Goal: Transaction & Acquisition: Purchase product/service

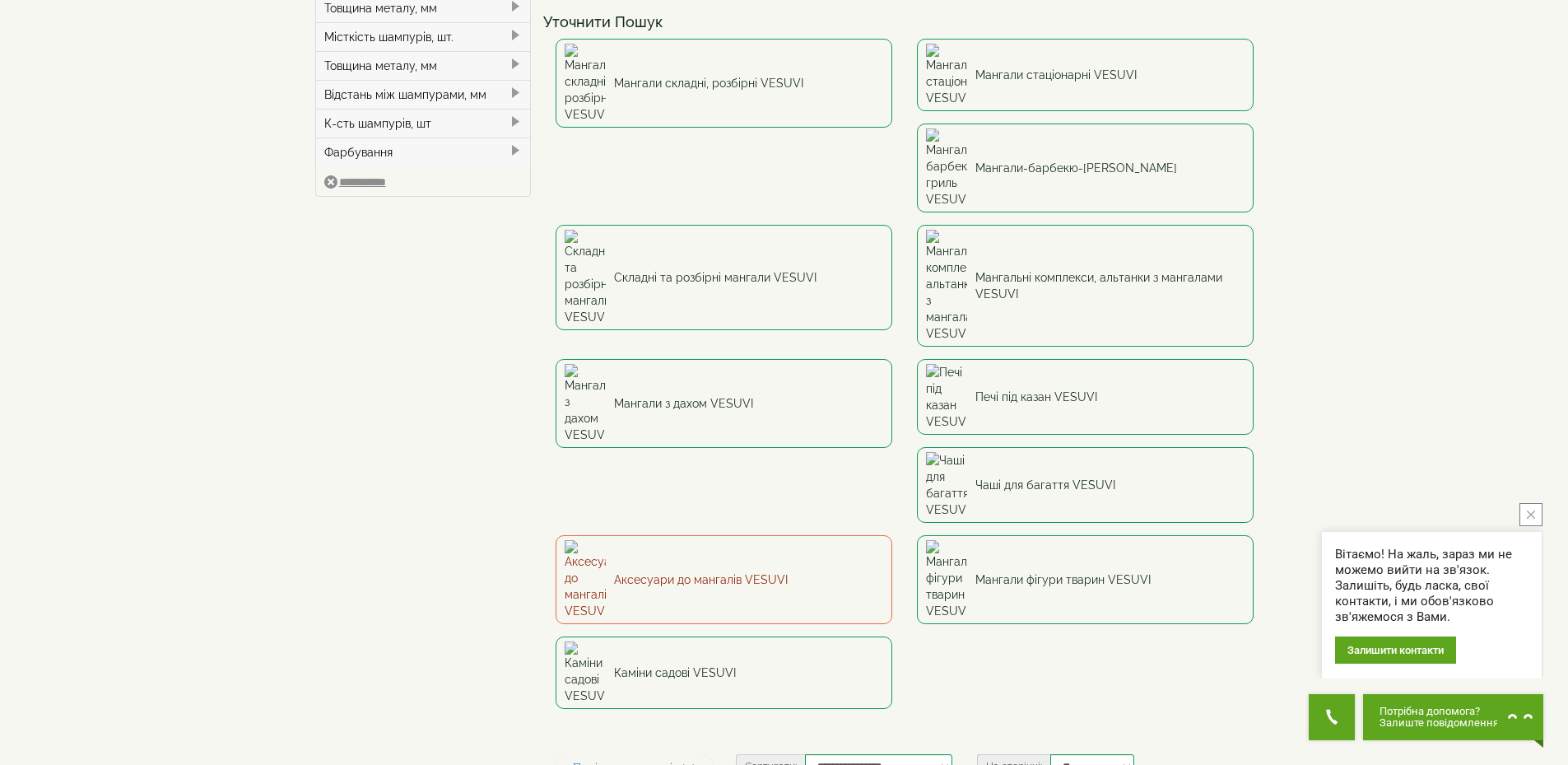
scroll to position [82, 0]
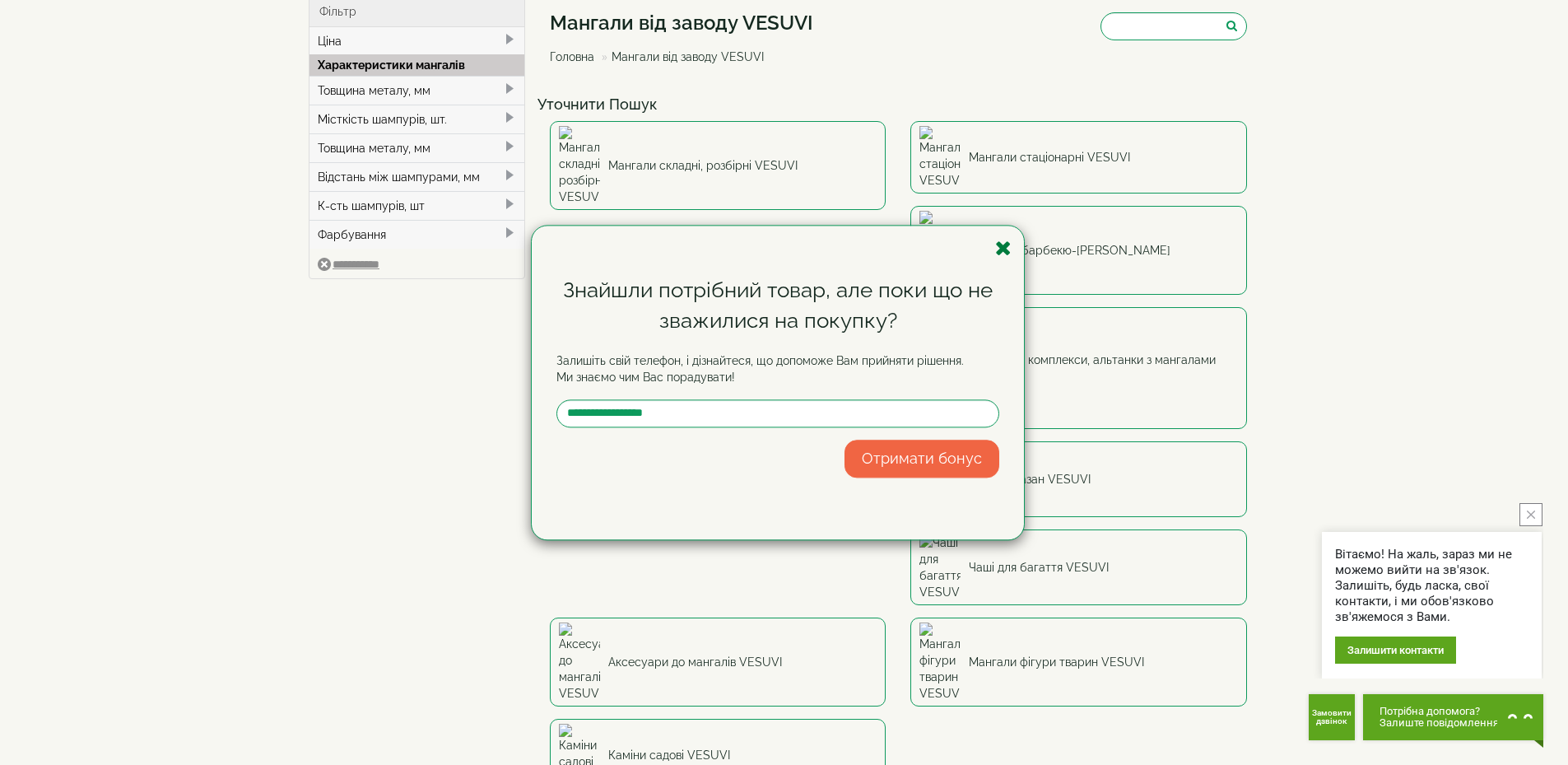
click at [1003, 252] on icon "button" at bounding box center [1003, 248] width 17 height 21
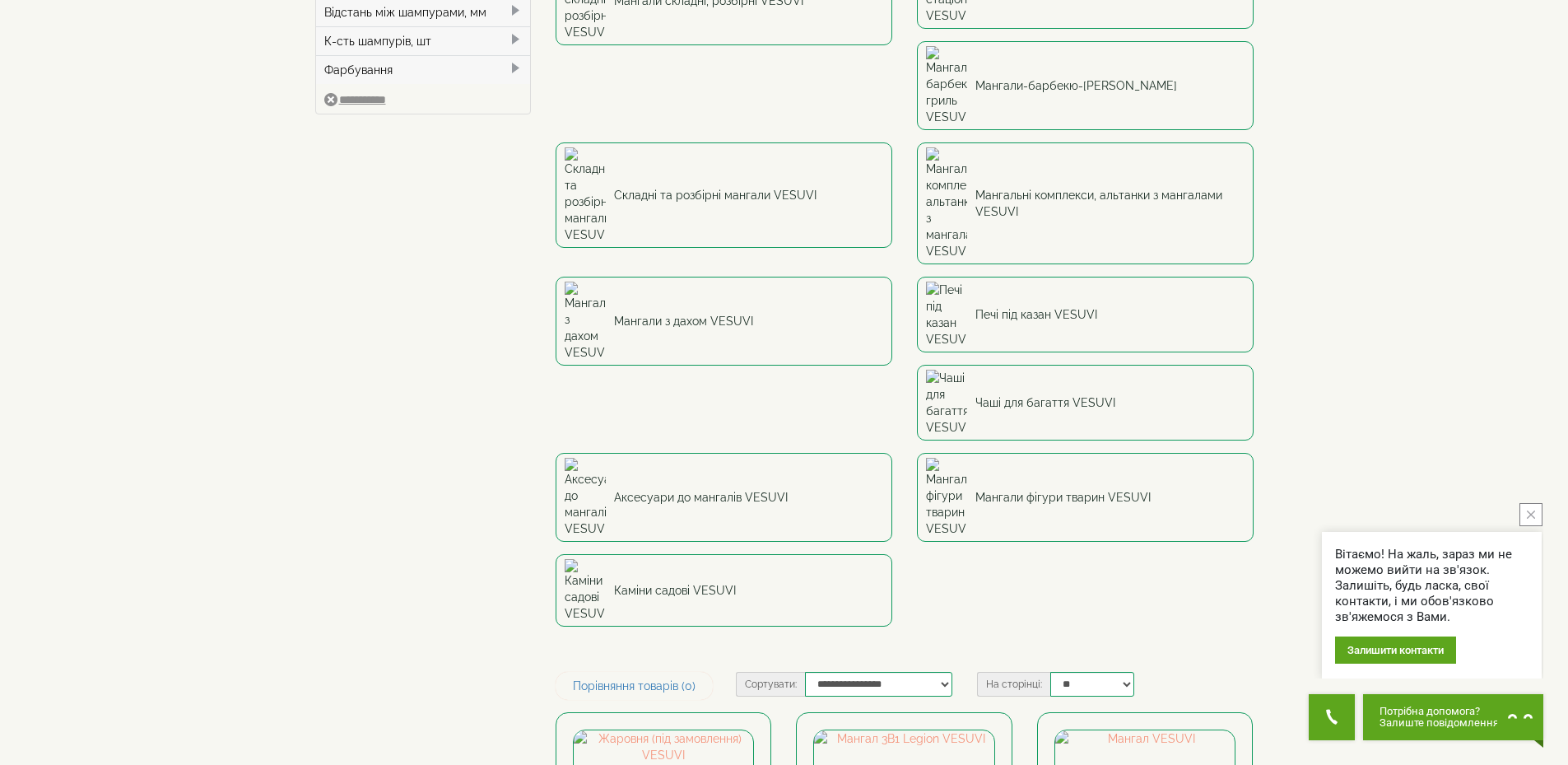
scroll to position [0, 0]
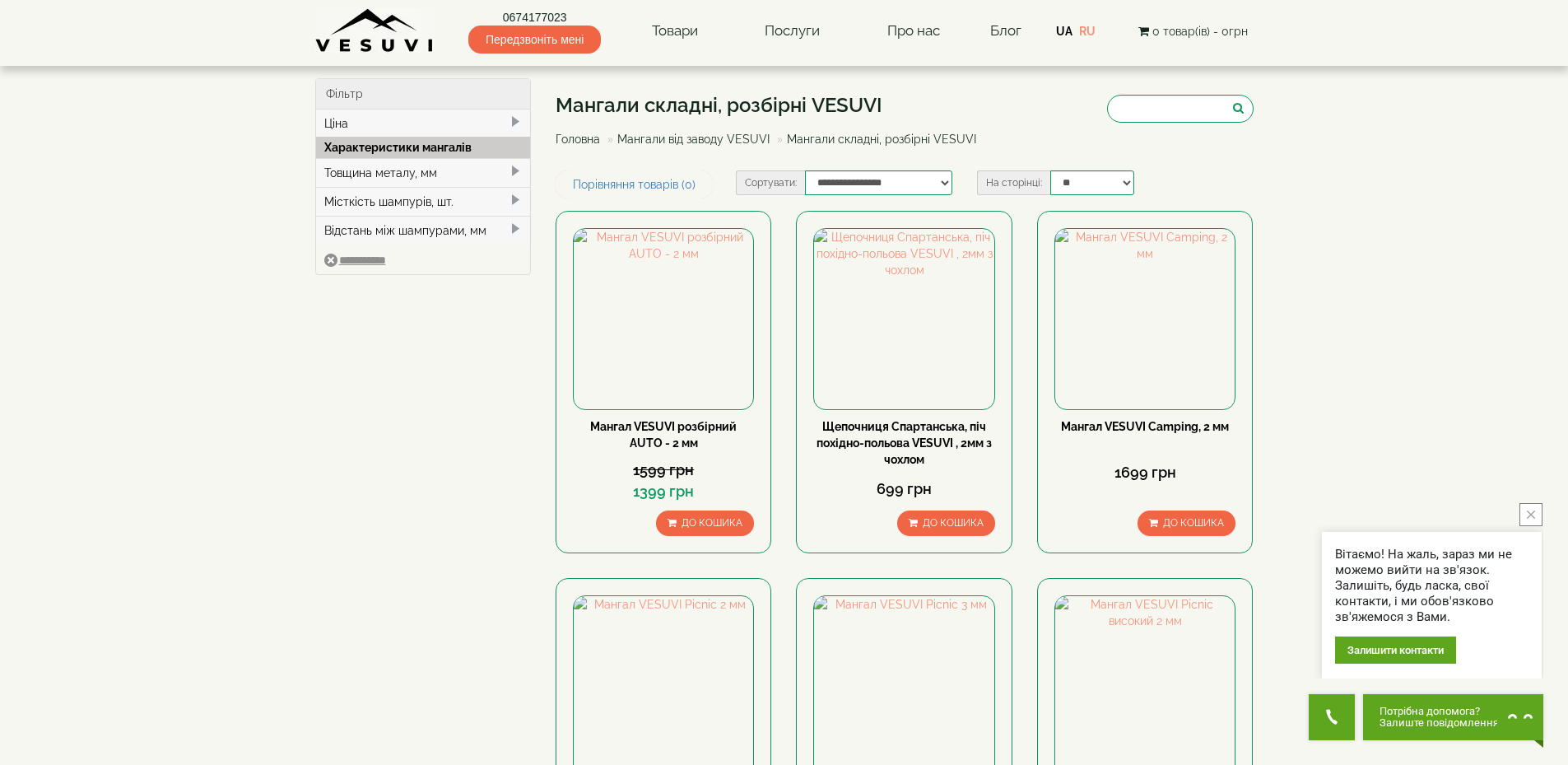
click at [452, 172] on div "Товщина металу, мм" at bounding box center [423, 172] width 215 height 29
click at [375, 255] on div "Місткість шампурів, шт." at bounding box center [423, 248] width 215 height 29
click at [477, 301] on div "Відстань між шампурами, мм" at bounding box center [423, 299] width 215 height 29
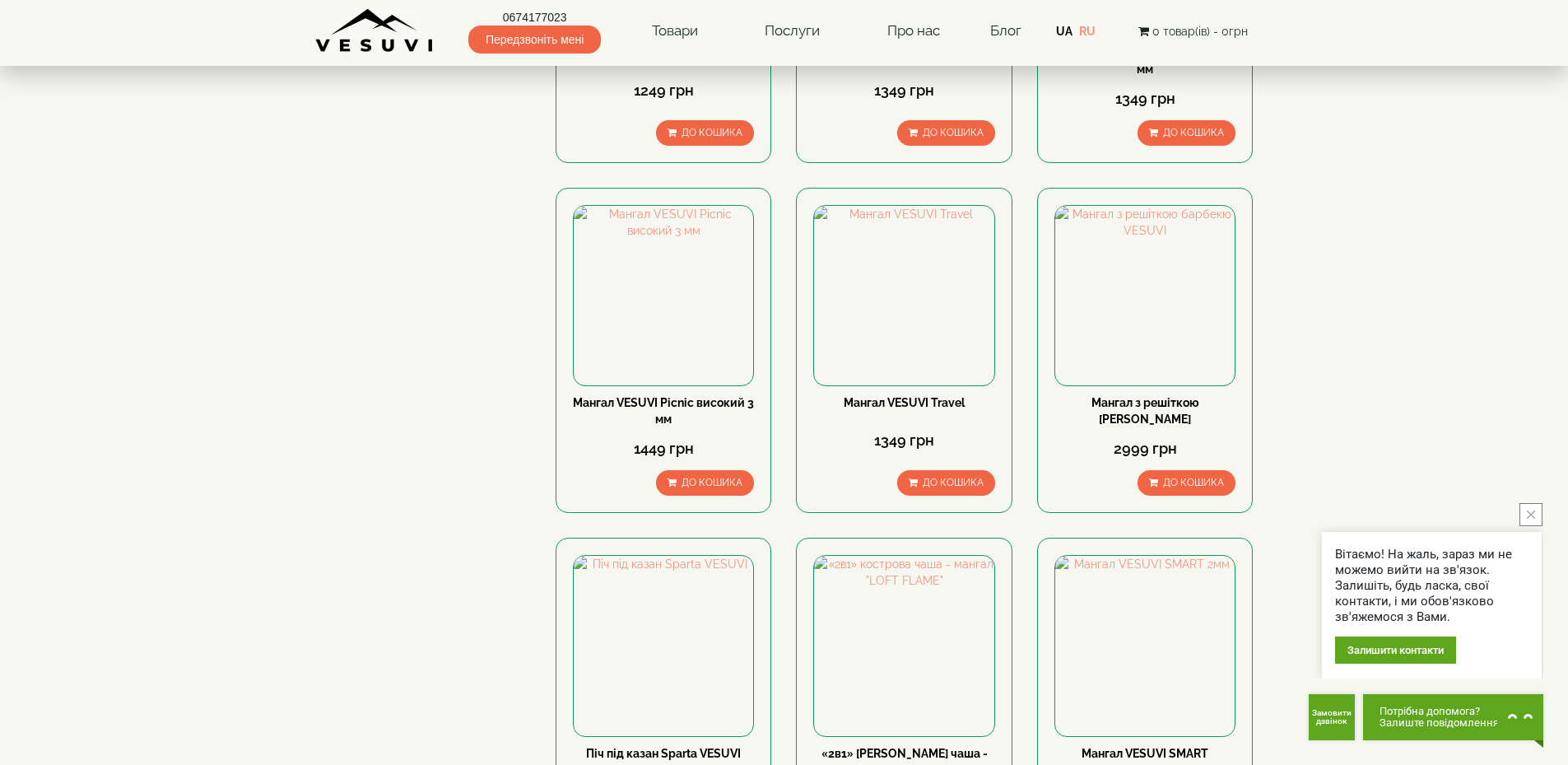
scroll to position [1153, 0]
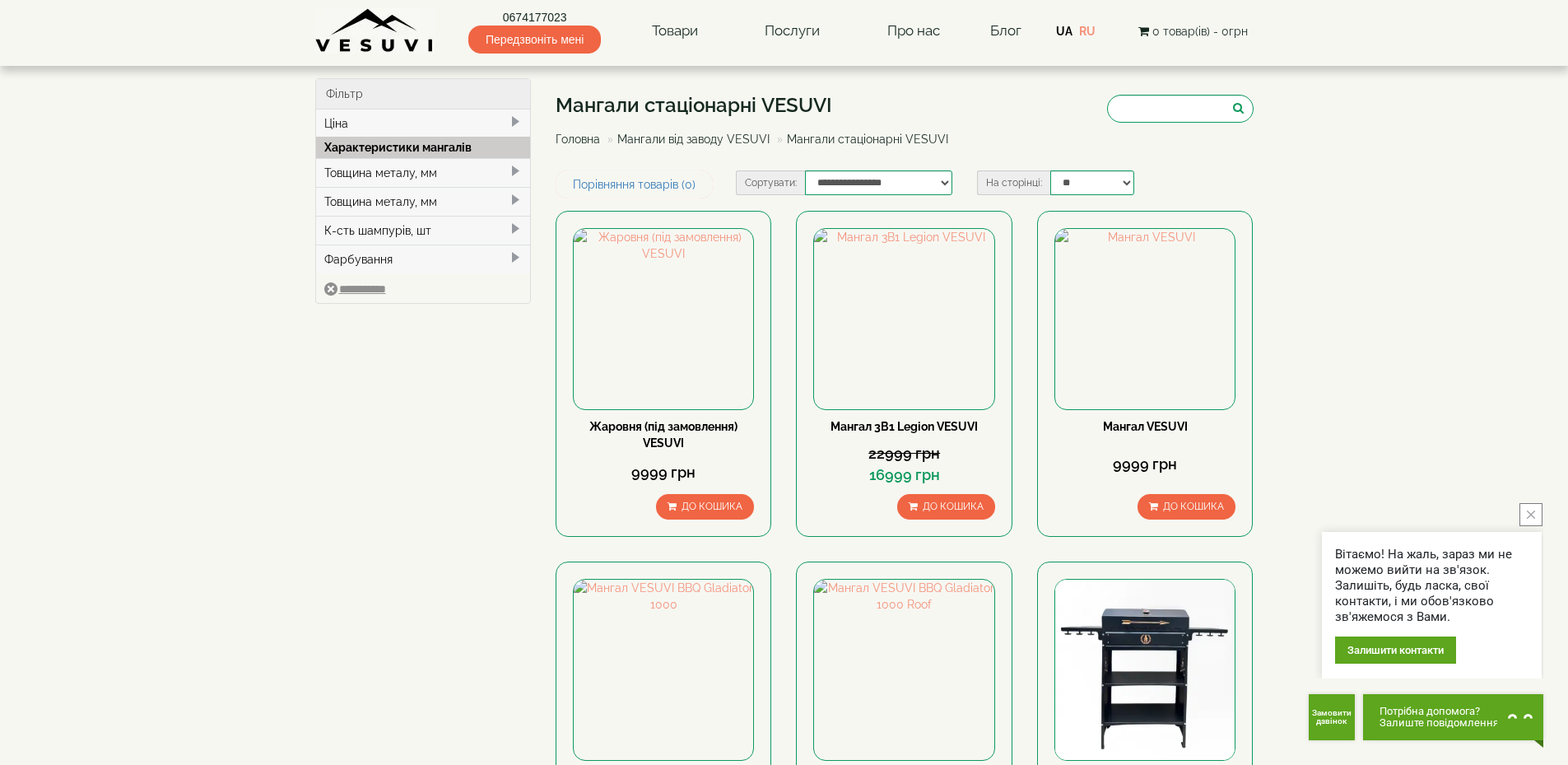
click at [427, 173] on div "Товщина металу, мм" at bounding box center [423, 172] width 215 height 29
click at [426, 226] on div "Товщина металу, мм" at bounding box center [423, 224] width 215 height 29
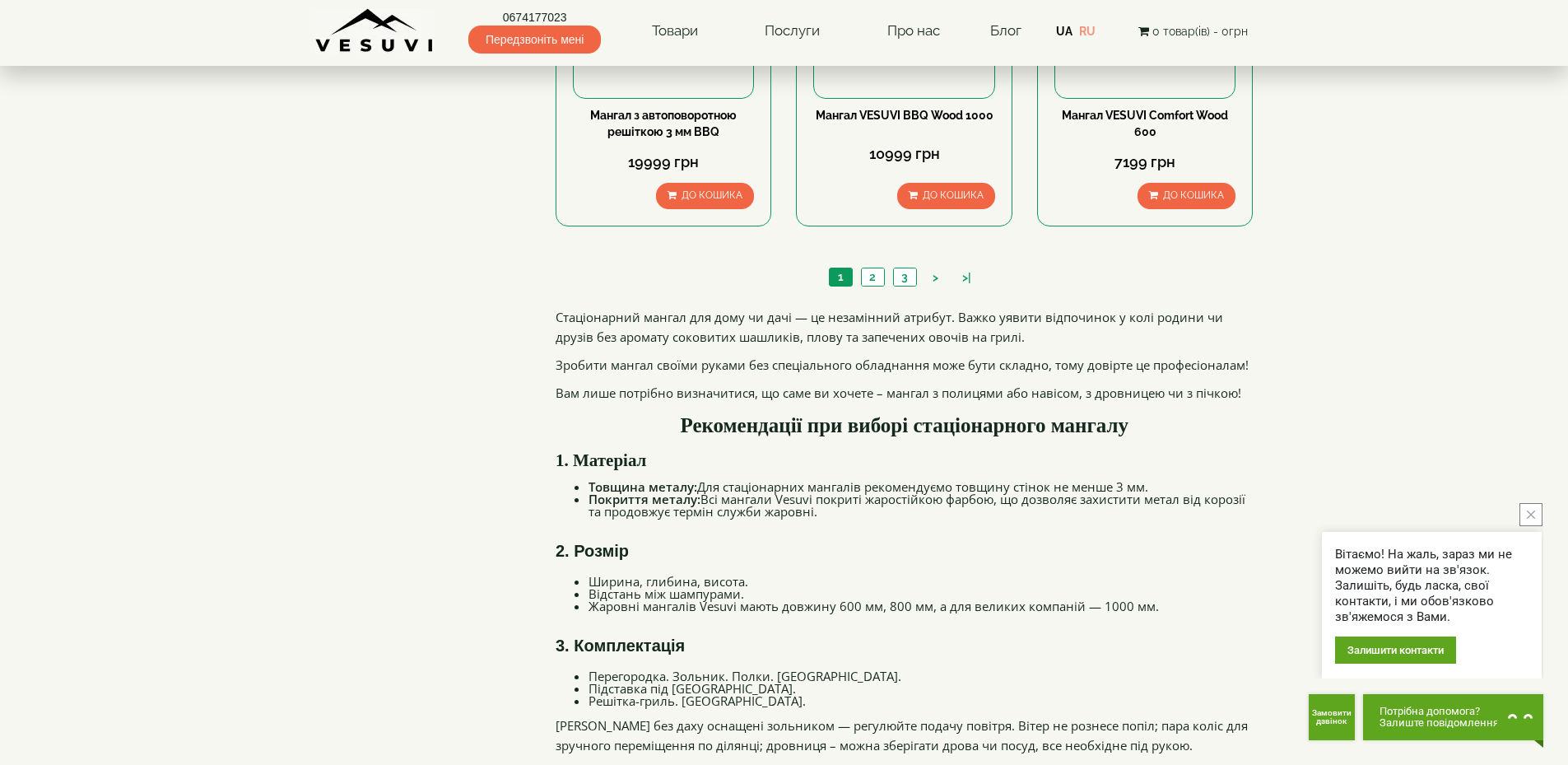
scroll to position [1400, 0]
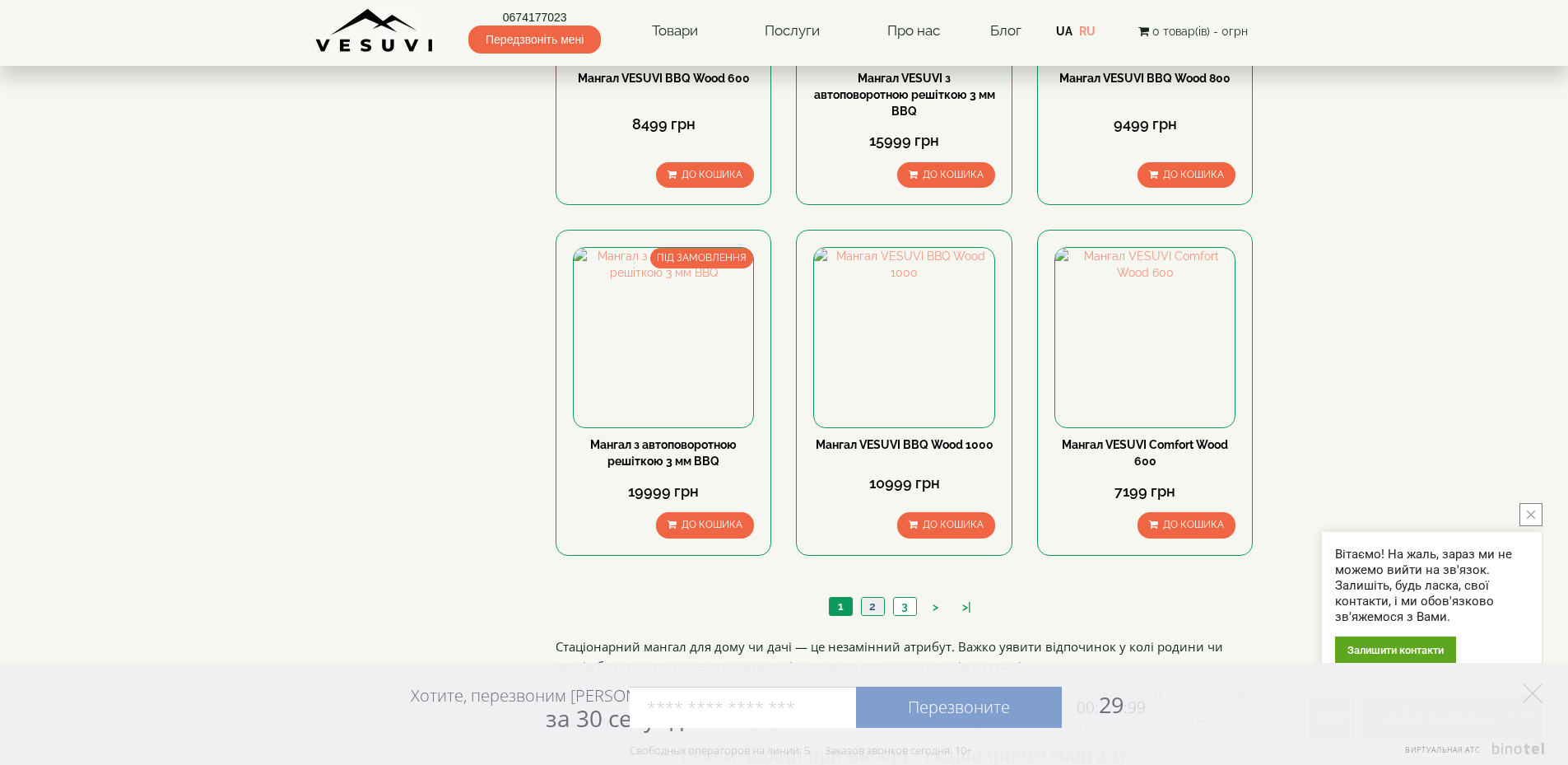
click at [870, 606] on link "2" at bounding box center [872, 607] width 23 height 18
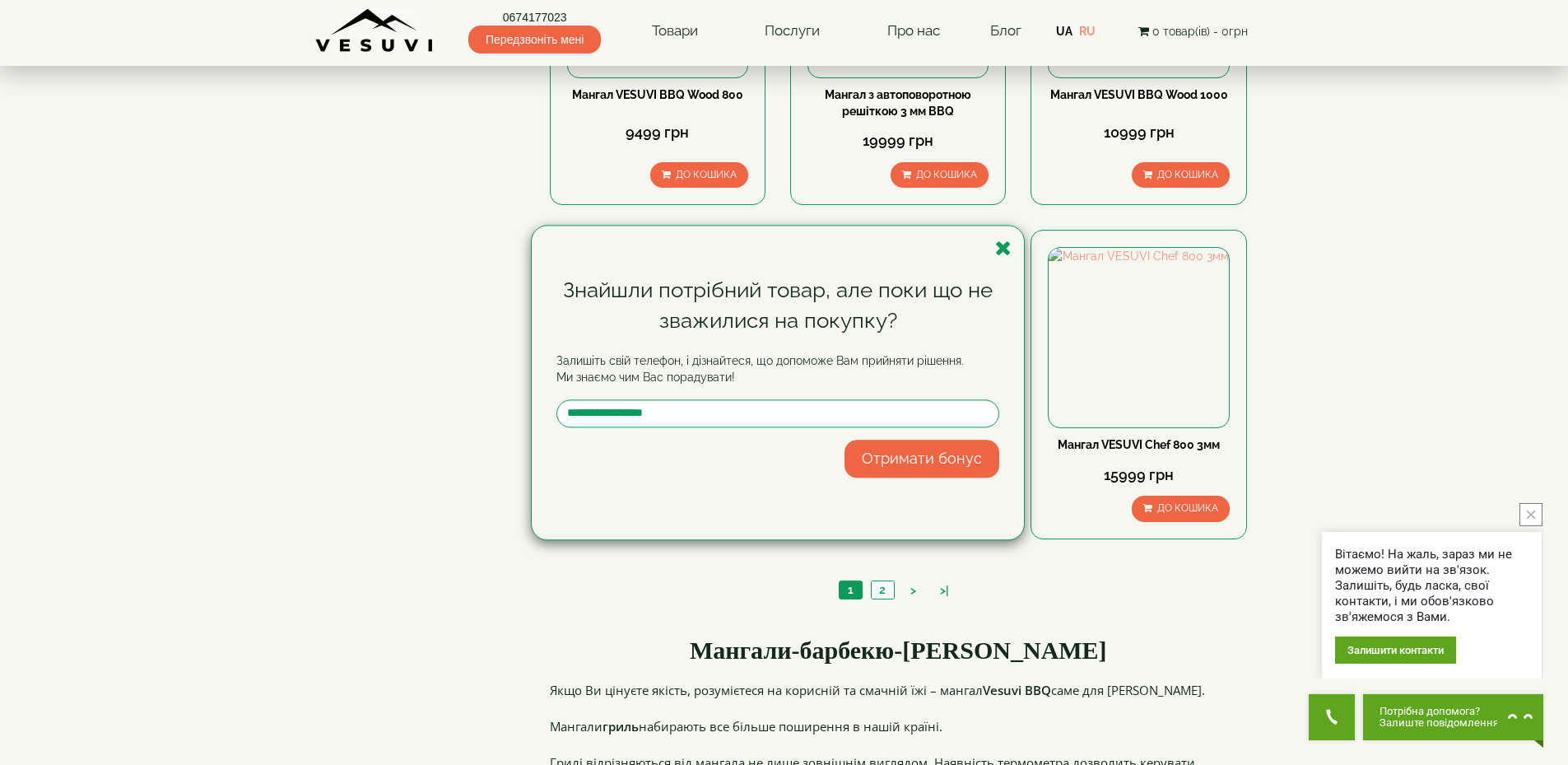
scroll to position [1482, 0]
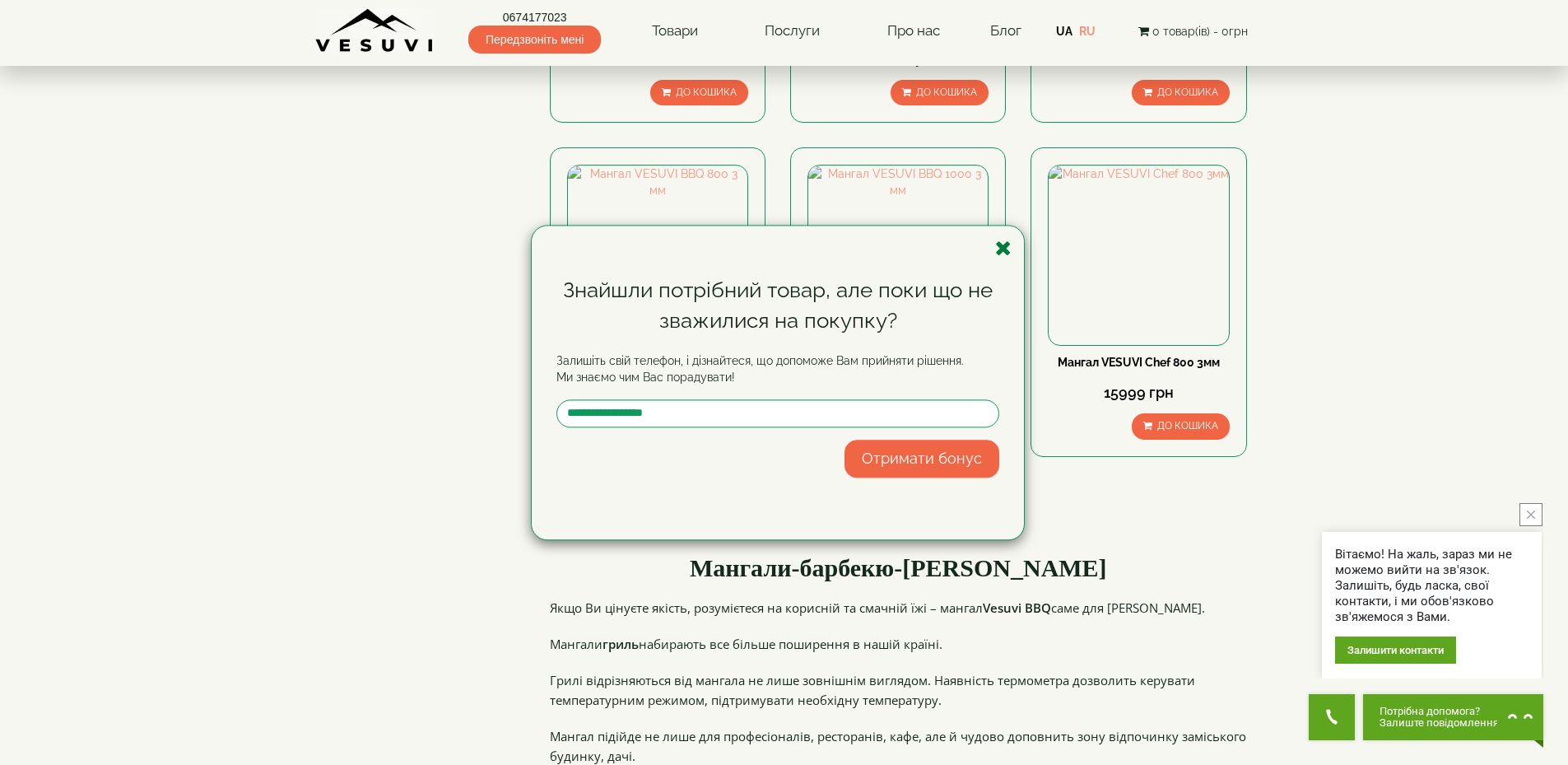
click at [1005, 247] on icon "button" at bounding box center [1003, 248] width 17 height 21
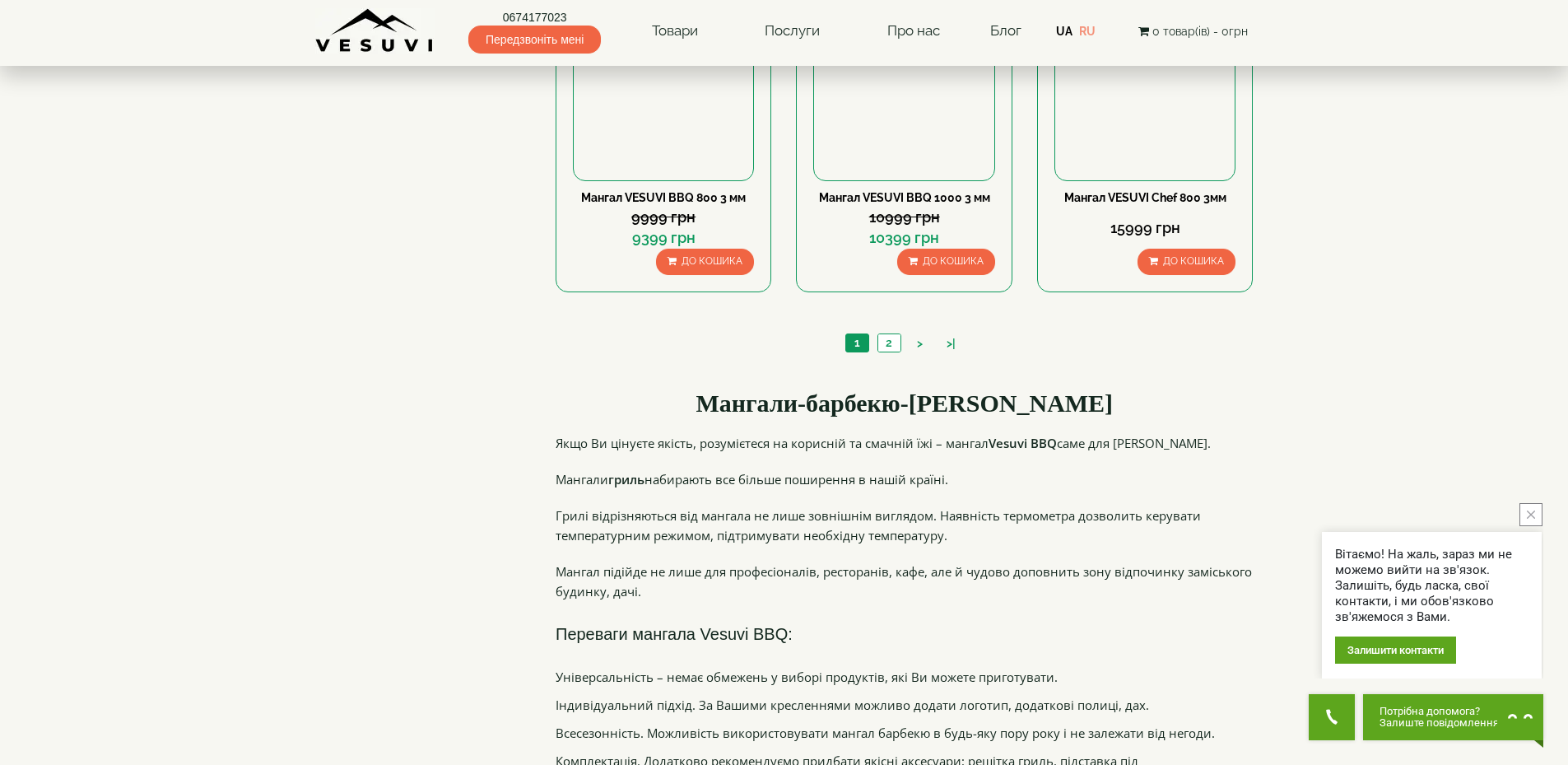
scroll to position [1729, 0]
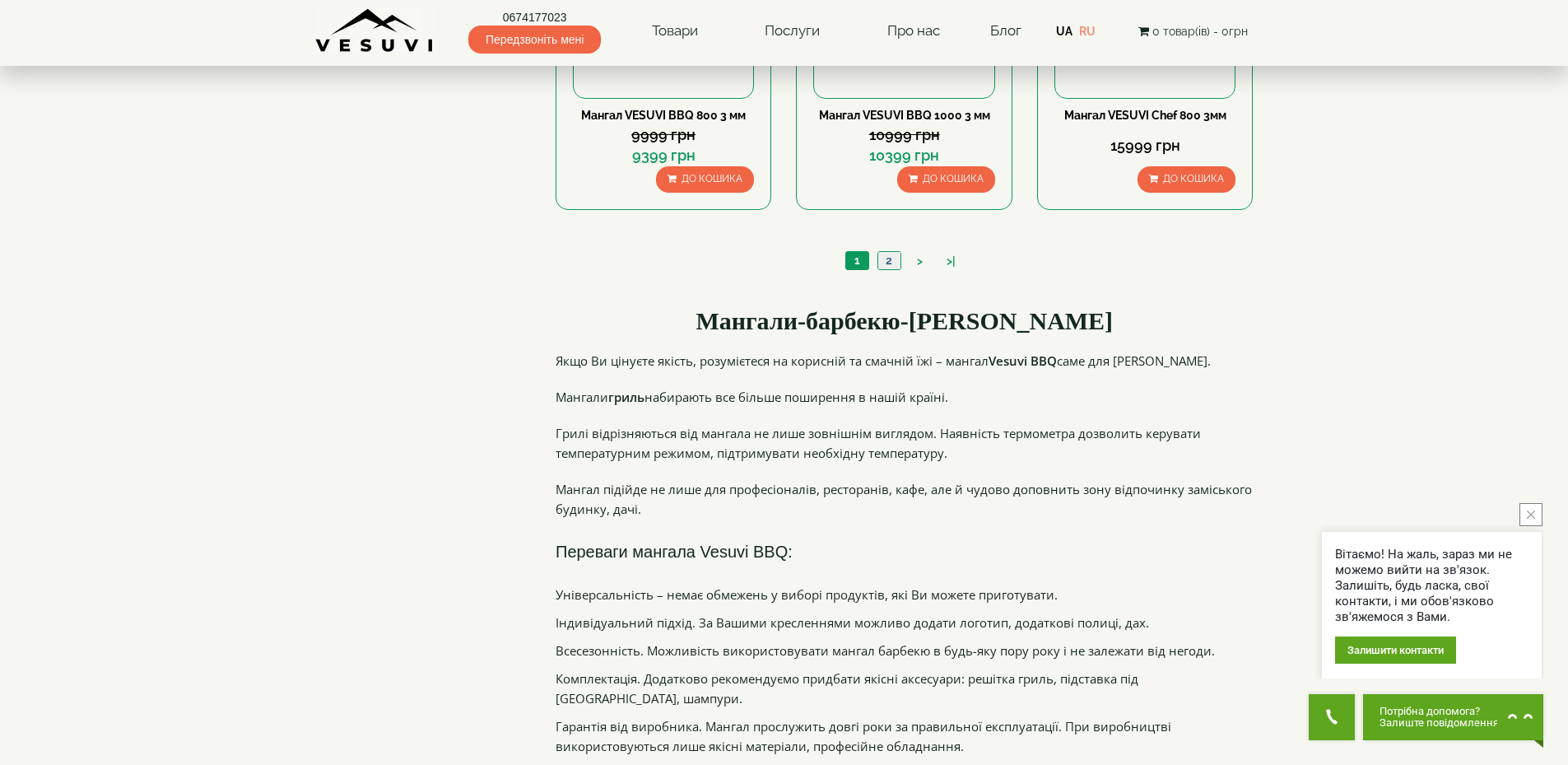
click at [894, 265] on link "2" at bounding box center [888, 261] width 23 height 18
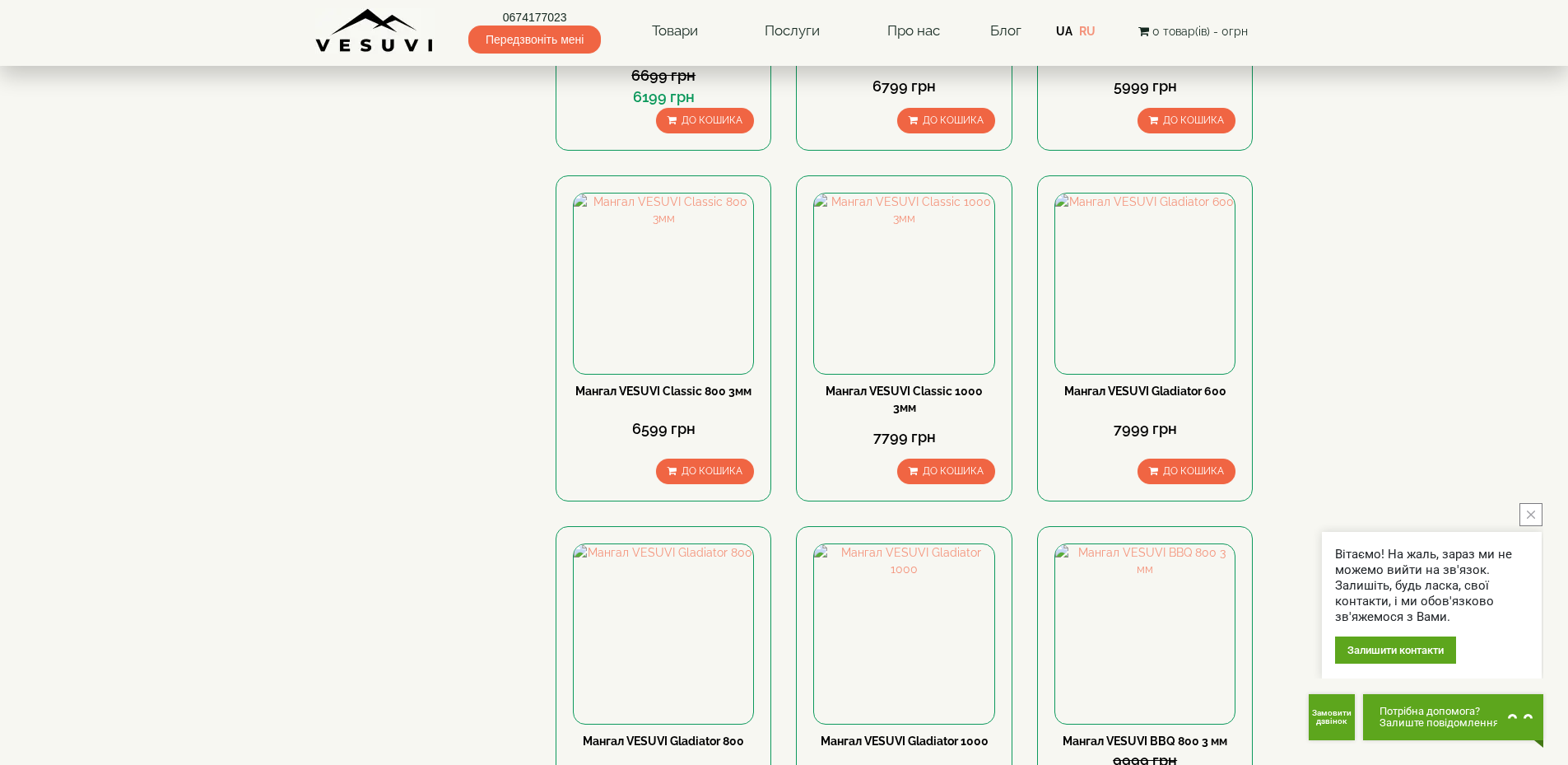
scroll to position [1318, 0]
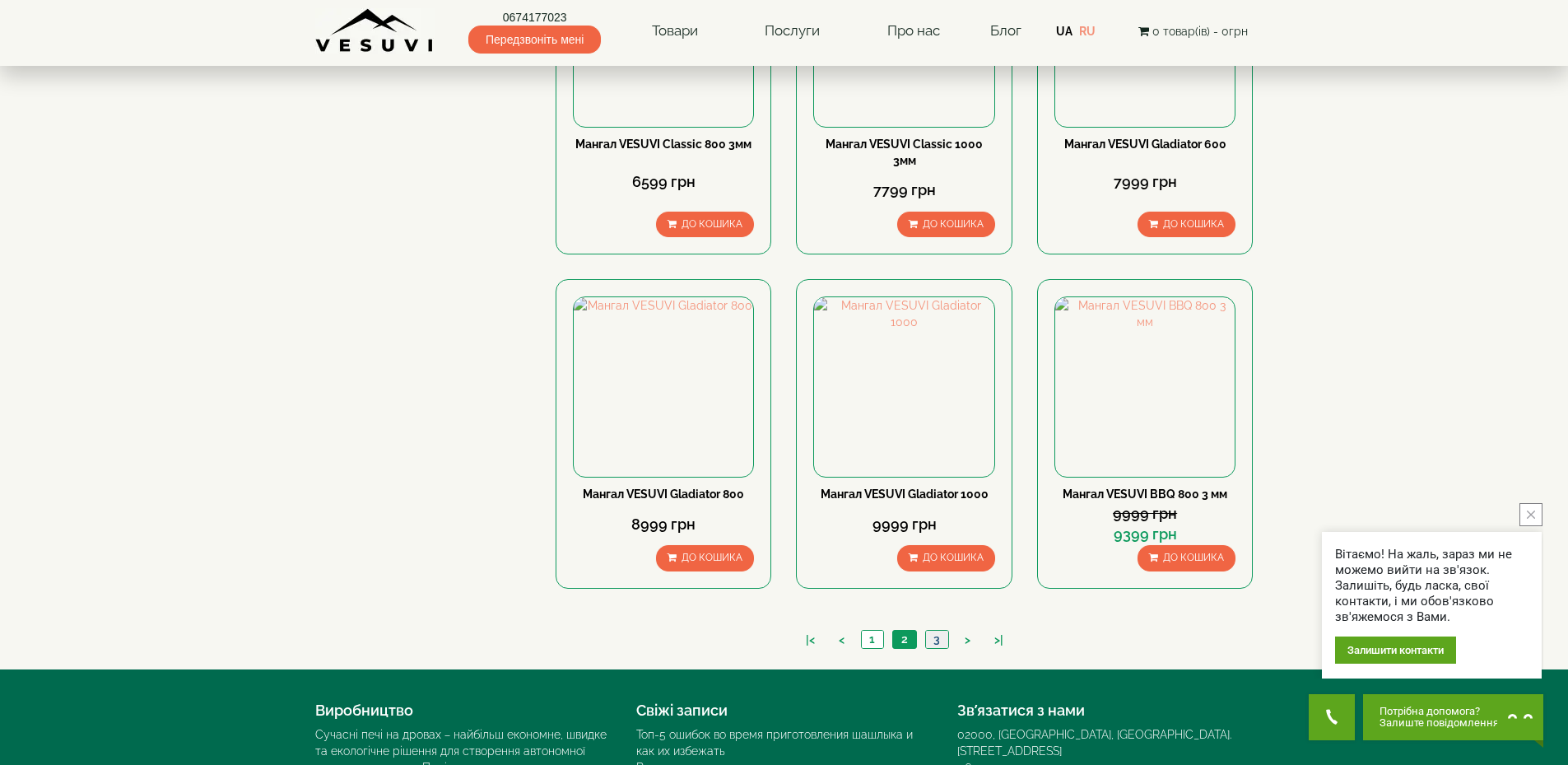
click at [939, 638] on link "3" at bounding box center [936, 640] width 23 height 18
